Goal: Find specific page/section: Find specific page/section

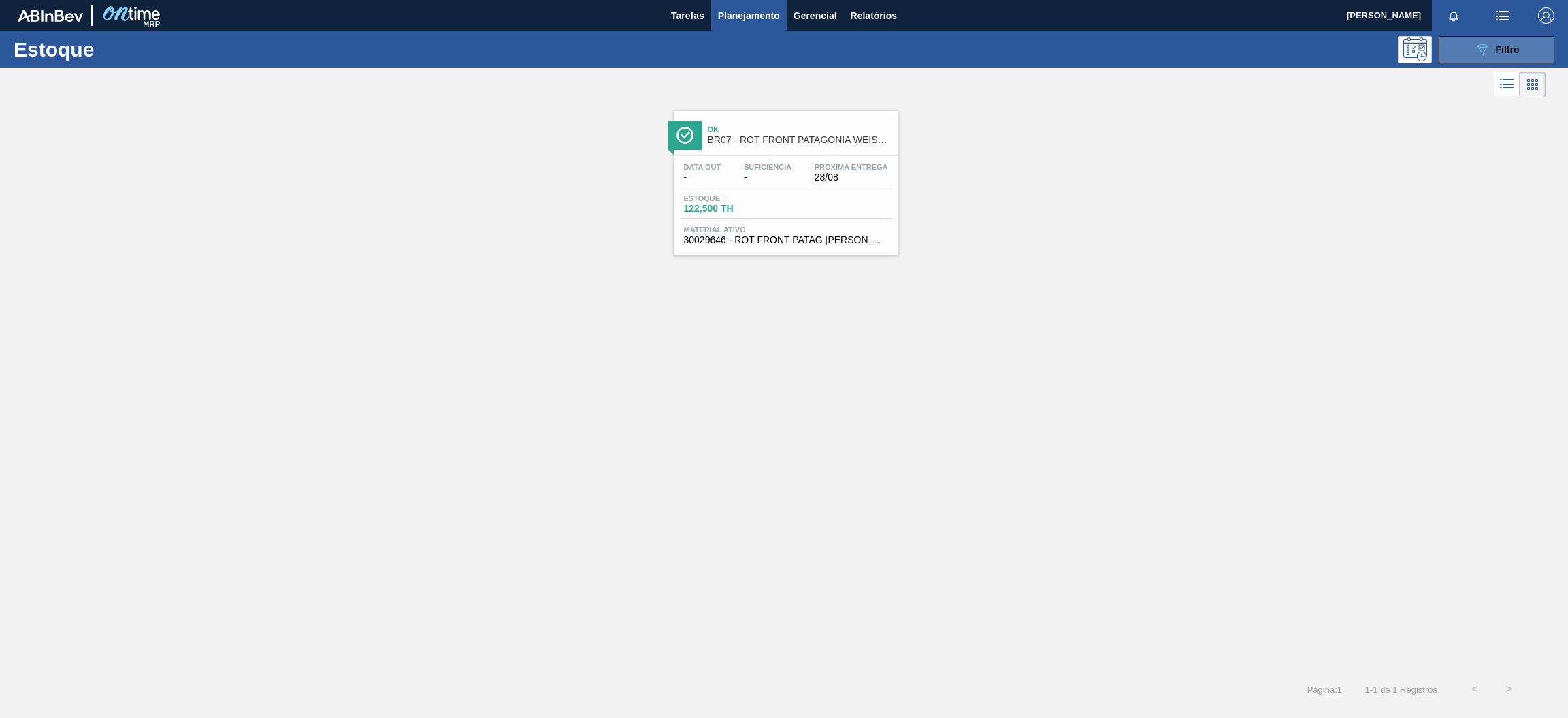
click at [1507, 45] on span "Filtro" at bounding box center [1507, 50] width 24 height 11
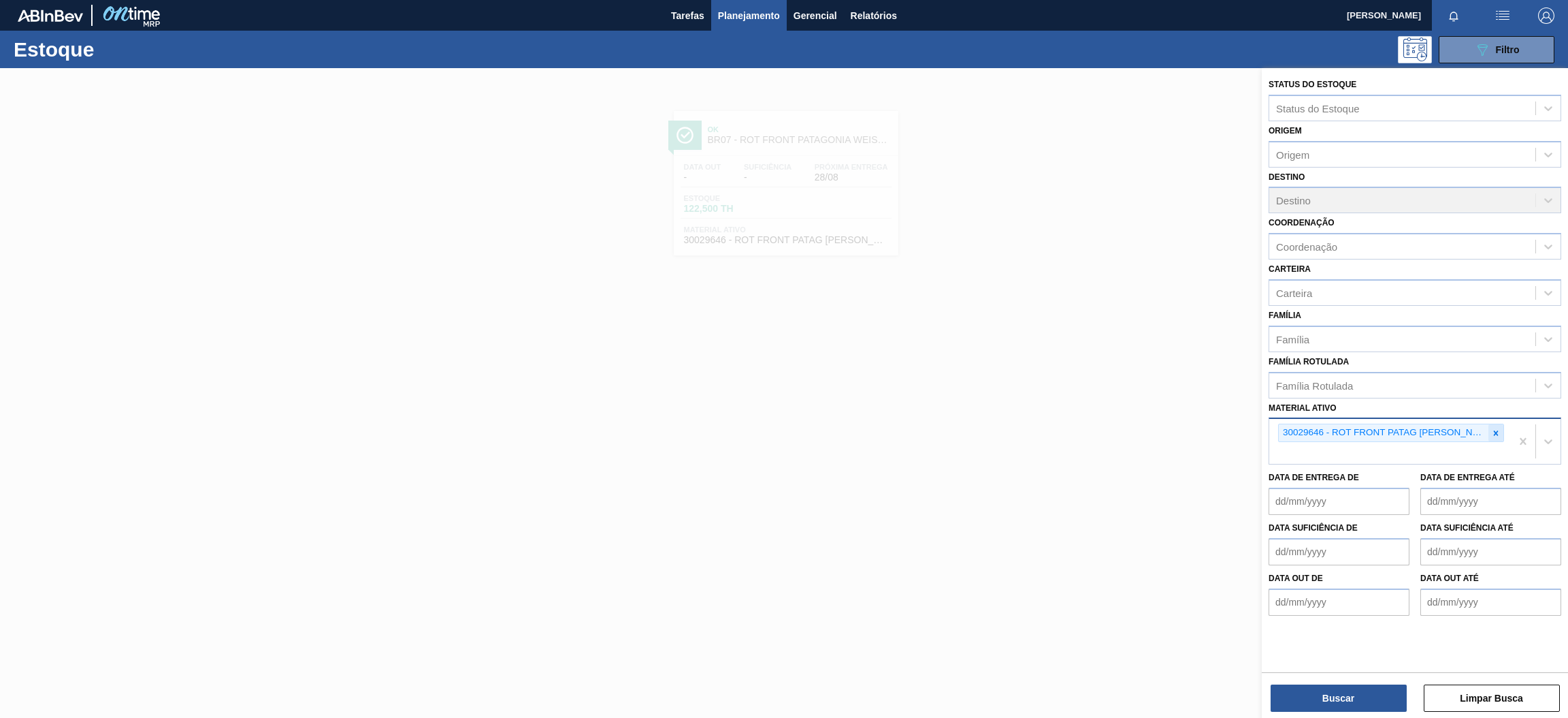
click at [1492, 429] on icon at bounding box center [1496, 433] width 9 height 9
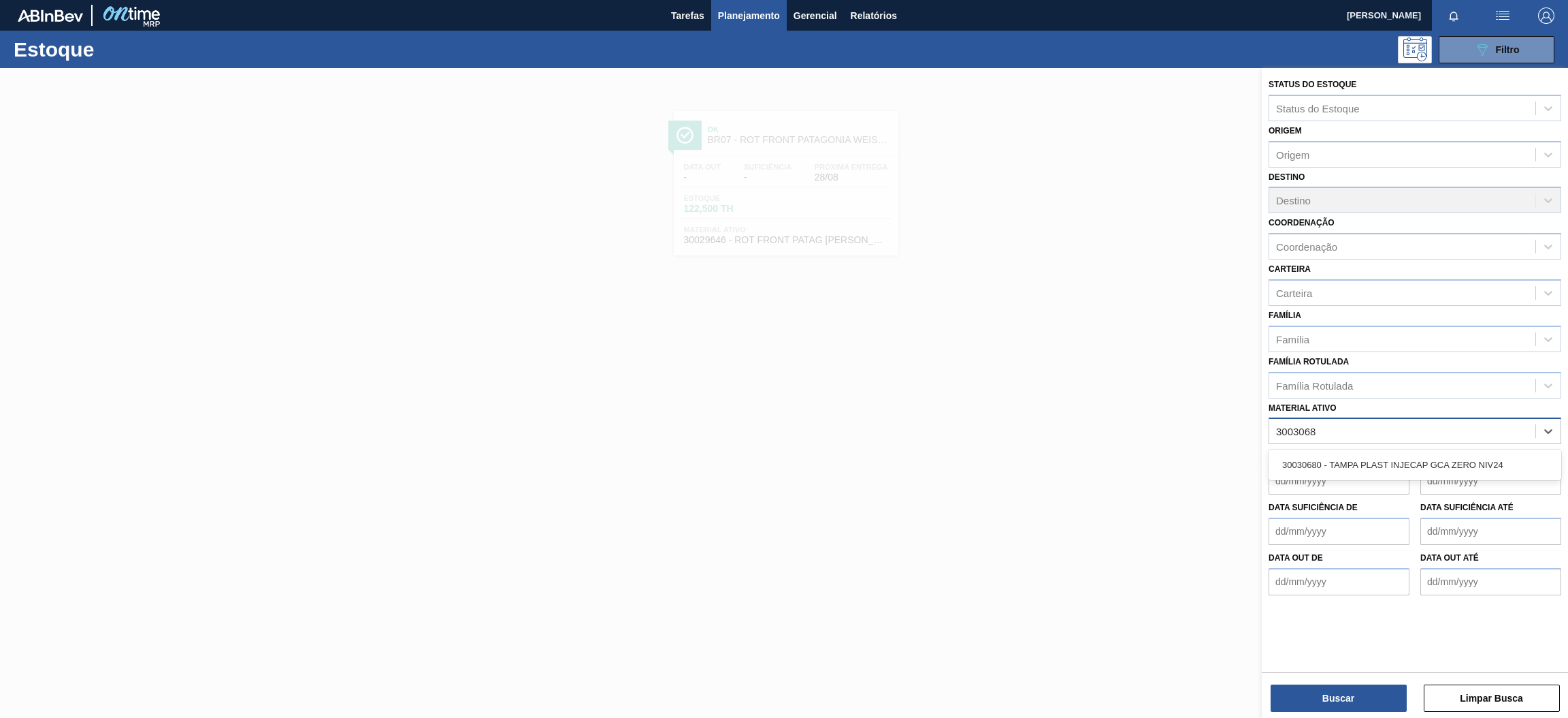
type ativo "30030680"
click at [1396, 464] on div "30030680 - TAMPA PLAST INJECAP GCA ZERO NIV24" at bounding box center [1415, 464] width 293 height 25
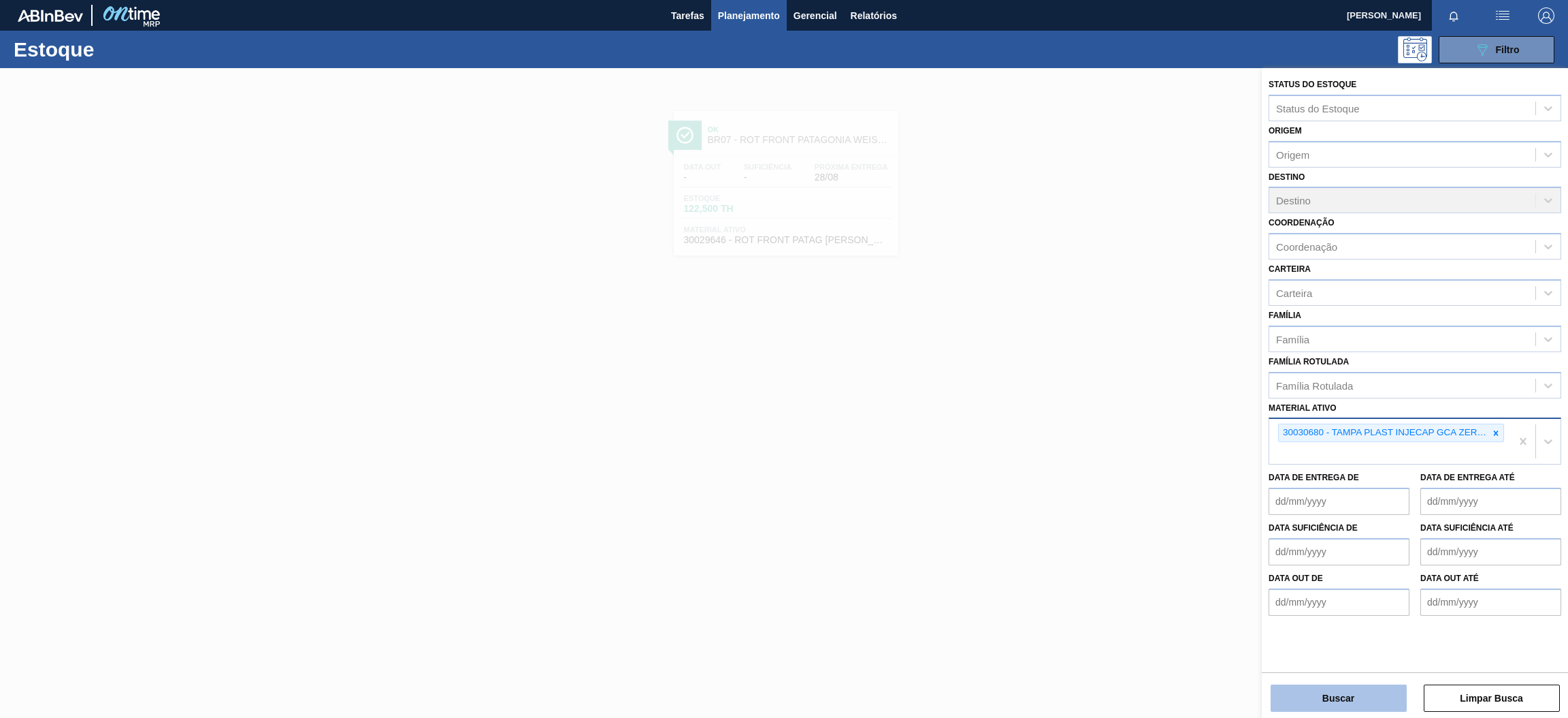
click at [1391, 711] on button "Buscar" at bounding box center [1339, 698] width 136 height 28
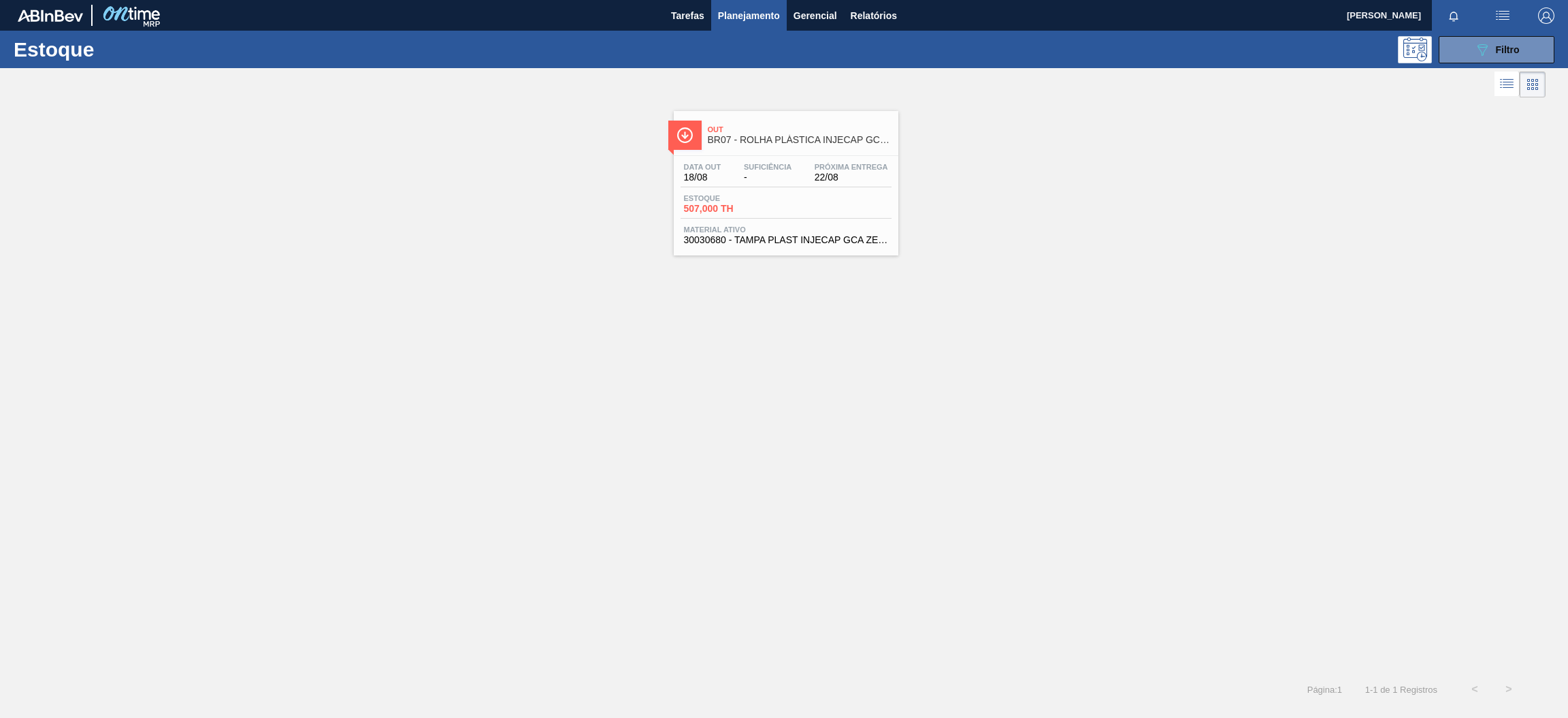
click at [827, 126] on span "Out" at bounding box center [800, 130] width 184 height 8
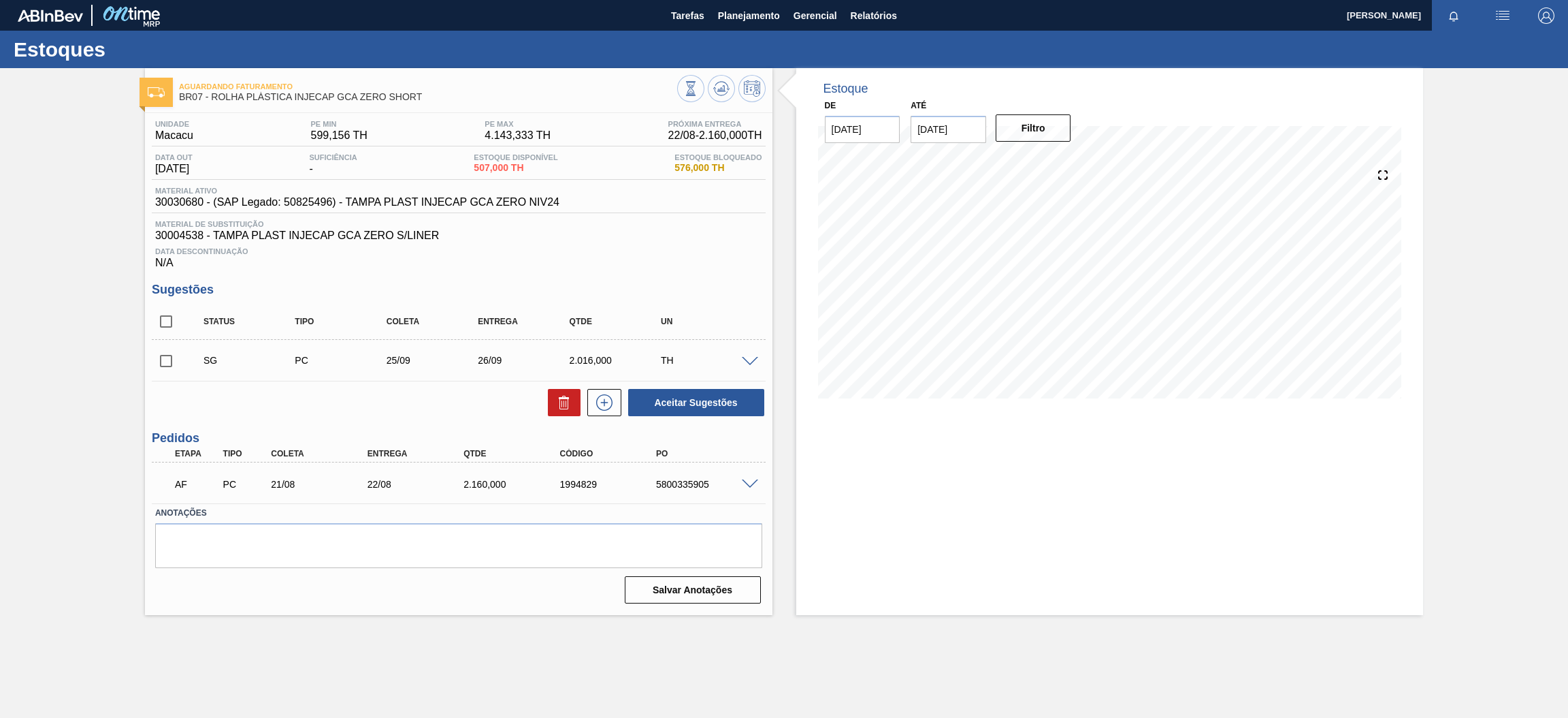
click at [971, 625] on main "Tarefas Planejamento Gerencial Relatórios [PERSON_NAME] Marcar todas como lido …" at bounding box center [784, 359] width 1568 height 718
click at [774, 654] on main "Tarefas Planejamento Gerencial Relatórios [PERSON_NAME] Marcar todas como lido …" at bounding box center [784, 359] width 1568 height 718
